Goal: Information Seeking & Learning: Learn about a topic

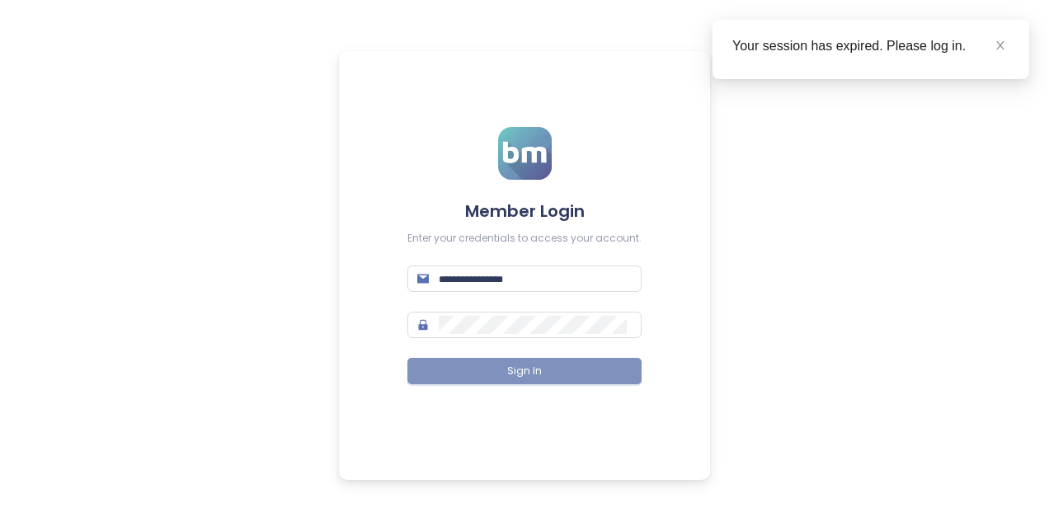
type input "**********"
click at [515, 378] on span "Sign In" at bounding box center [524, 372] width 35 height 16
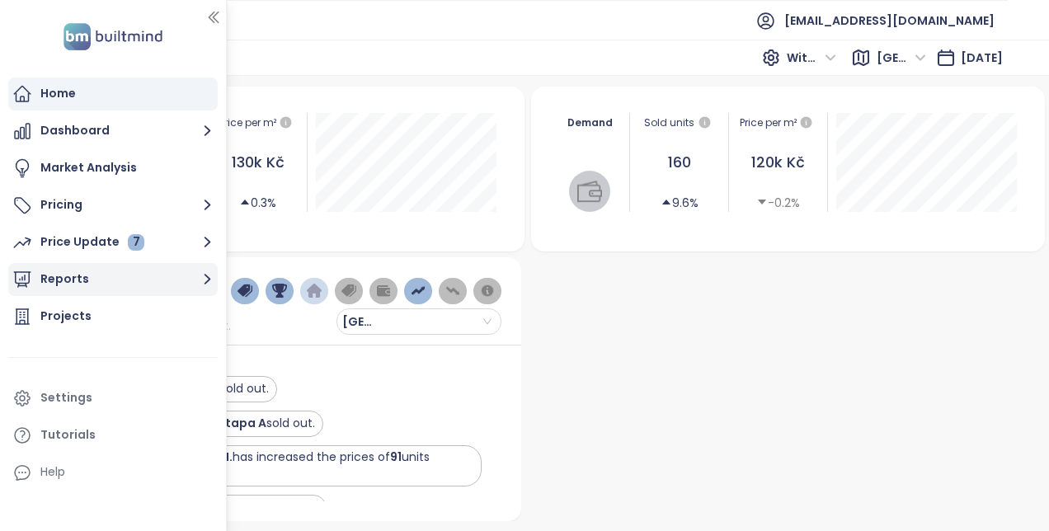
click at [91, 278] on button "Reports" at bounding box center [112, 279] width 209 height 33
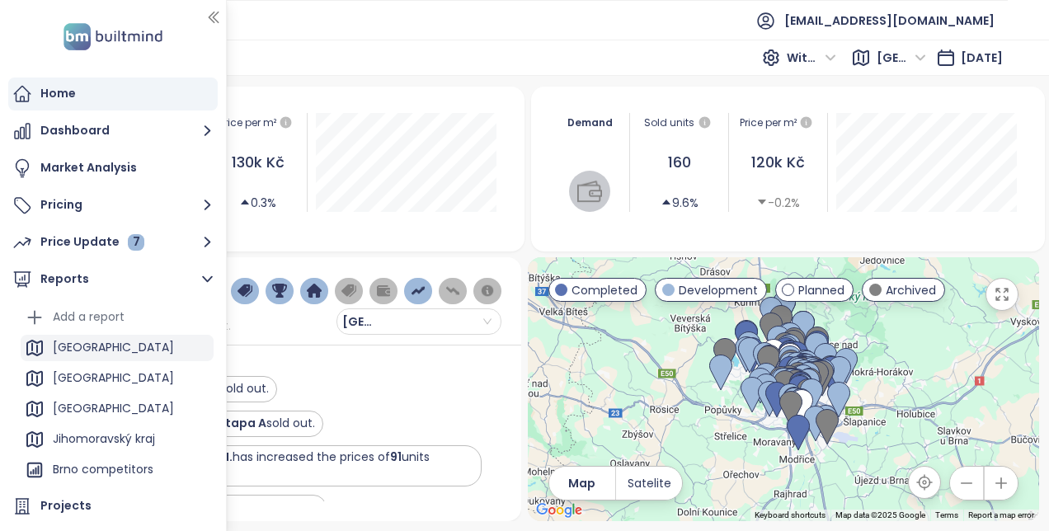
click at [76, 343] on div "[GEOGRAPHIC_DATA]" at bounding box center [113, 347] width 121 height 21
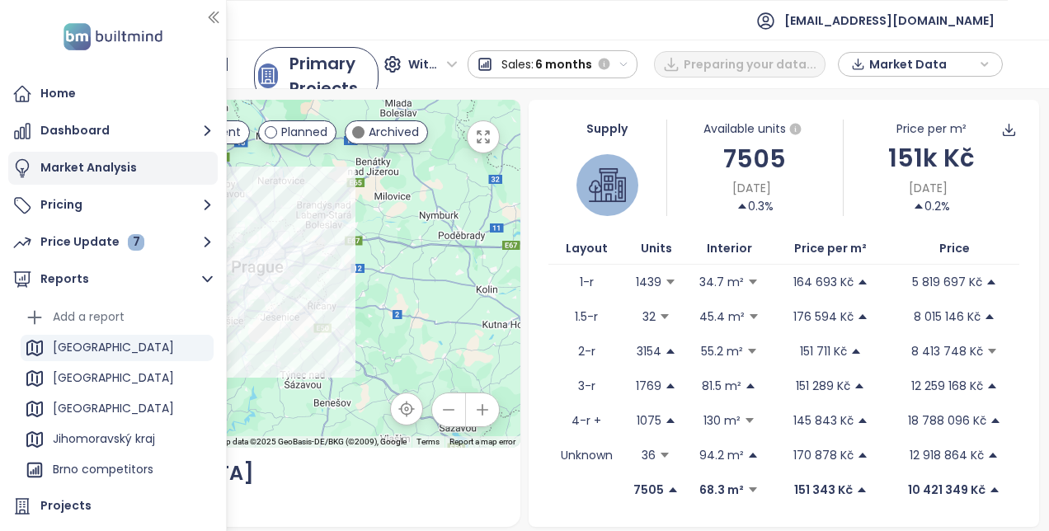
click at [104, 162] on div "Market Analysis" at bounding box center [88, 168] width 96 height 21
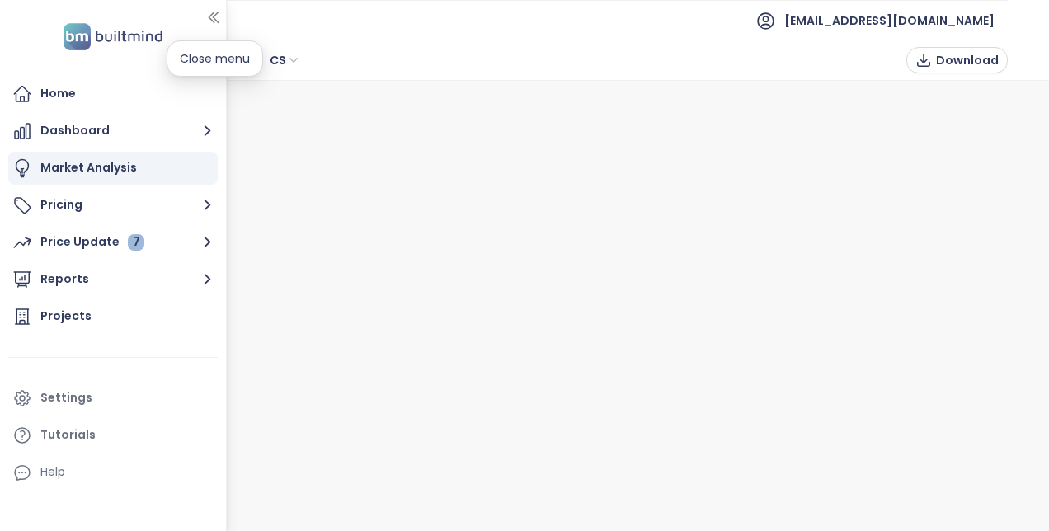
click at [211, 13] on icon "button" at bounding box center [213, 17] width 16 height 16
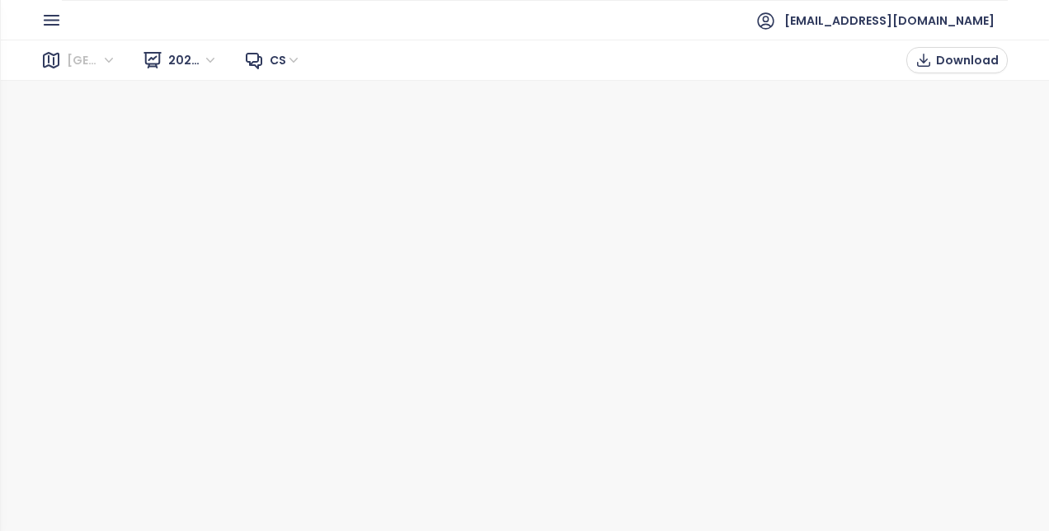
click at [106, 63] on span "[GEOGRAPHIC_DATA]" at bounding box center [91, 60] width 49 height 25
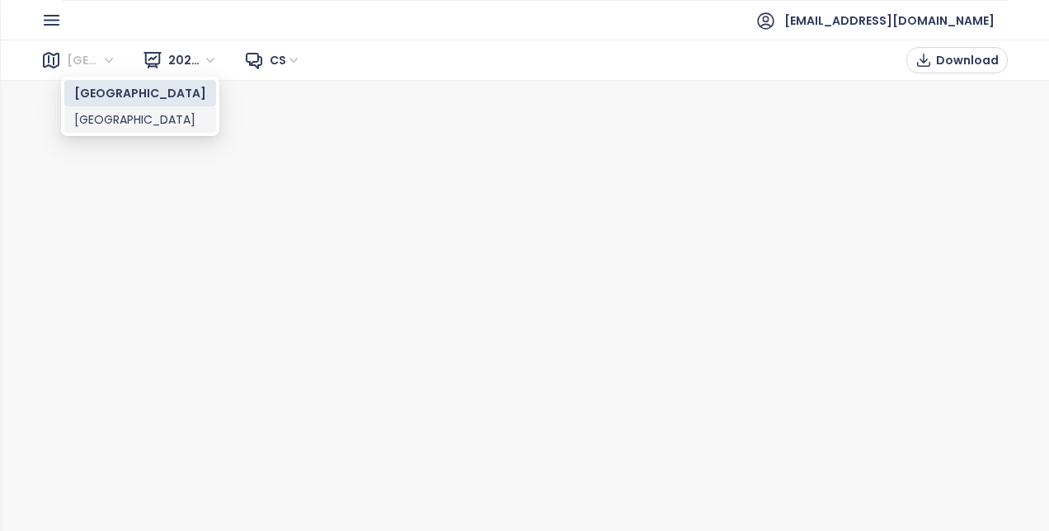
click at [81, 114] on div "[GEOGRAPHIC_DATA]" at bounding box center [140, 120] width 132 height 18
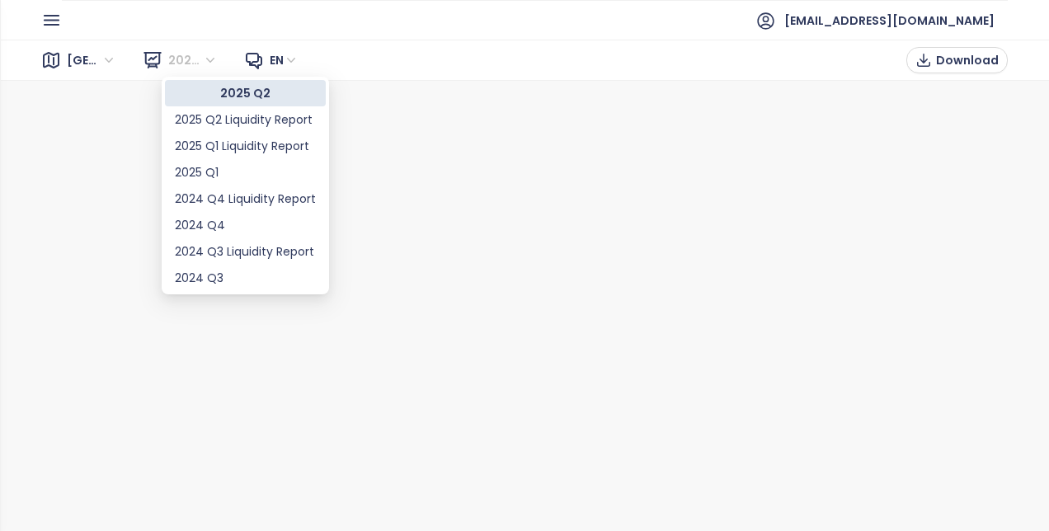
click at [207, 54] on span "2025 Q2" at bounding box center [192, 60] width 49 height 25
